Goal: Task Accomplishment & Management: Use online tool/utility

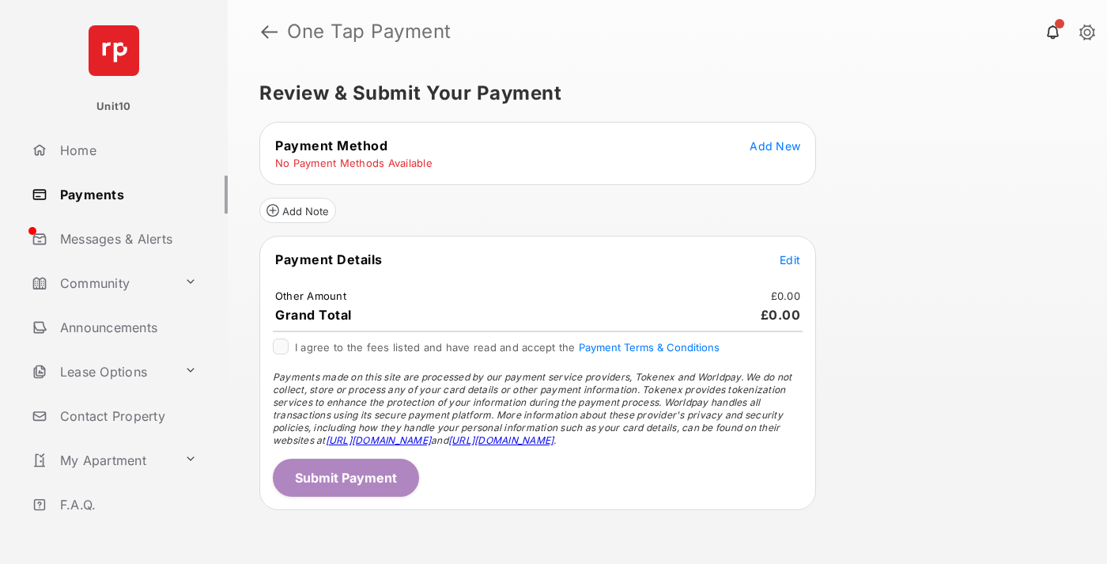
click at [775, 145] on span "Add New" at bounding box center [775, 145] width 51 height 13
